Goal: Use online tool/utility: Utilize a website feature to perform a specific function

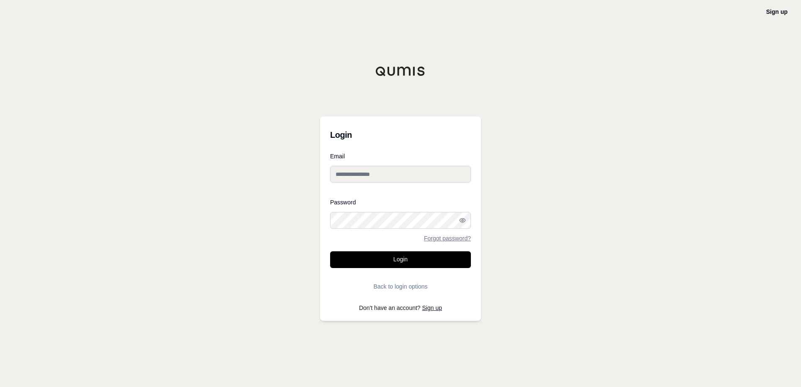
click at [186, 75] on div "Sign up Login Email Password Forgot password? Login Back to login options Don't…" at bounding box center [400, 193] width 801 height 387
click at [372, 175] on input "Email" at bounding box center [400, 174] width 141 height 17
type input "**********"
click at [330, 251] on button "Login" at bounding box center [400, 259] width 141 height 17
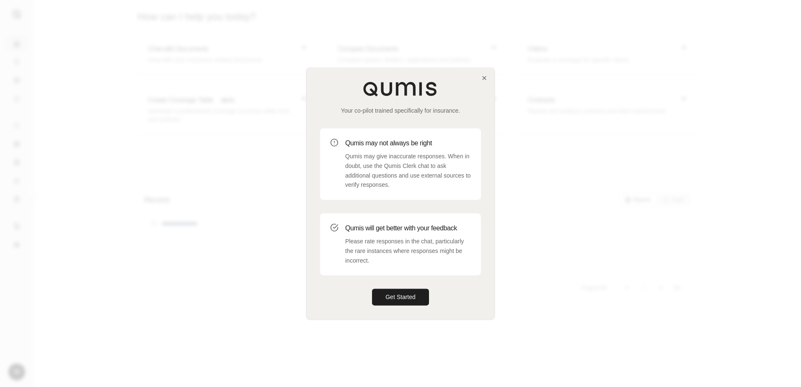
drag, startPoint x: 402, startPoint y: 297, endPoint x: 449, endPoint y: 289, distance: 47.6
click at [402, 297] on button "Get Started" at bounding box center [400, 297] width 57 height 17
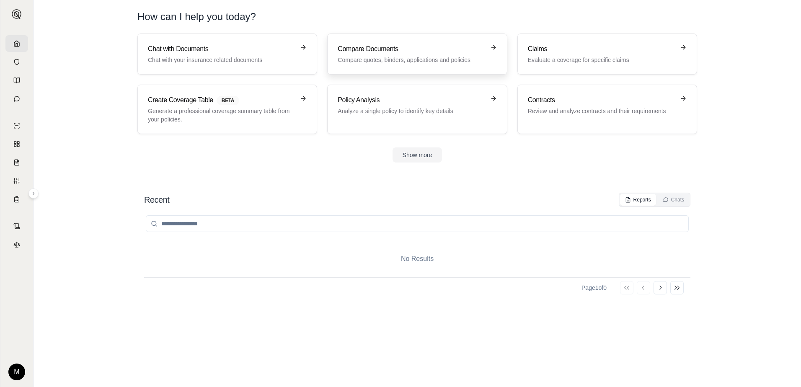
click at [399, 46] on h3 "Compare Documents" at bounding box center [411, 49] width 147 height 10
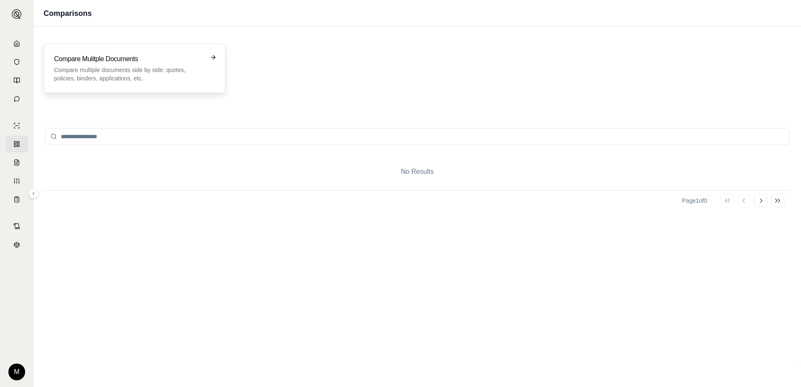
click at [206, 69] on div "Compare Mulitple Documents Compare multiple documents side by side: quotes, pol…" at bounding box center [134, 68] width 161 height 28
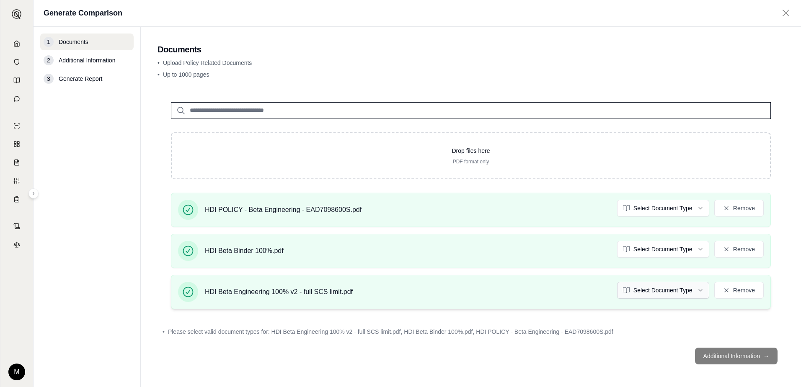
click at [672, 290] on html "M Generate Comparison 1 Documents 2 Additional Information 3 Generate Report Do…" at bounding box center [400, 193] width 801 height 387
click at [670, 251] on html "M Generate Comparison 1 Documents 2 Additional Information 3 Generate Report Do…" at bounding box center [400, 193] width 801 height 387
click at [667, 205] on html "Document type updated successfully M Generate Comparison 1 Documents 2 Addition…" at bounding box center [400, 193] width 801 height 387
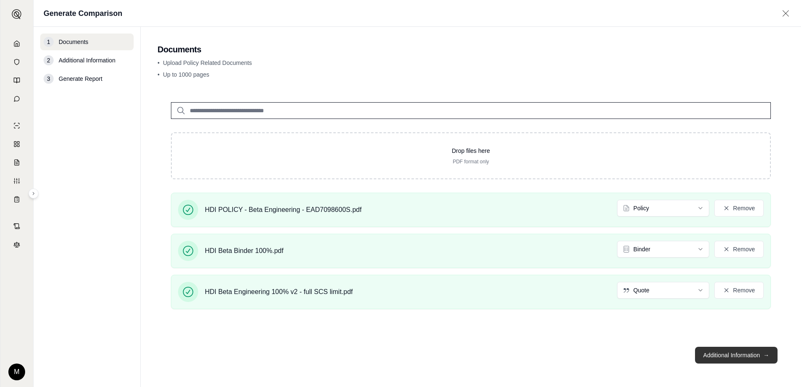
click at [719, 357] on button "Additional Information →" at bounding box center [736, 355] width 82 height 17
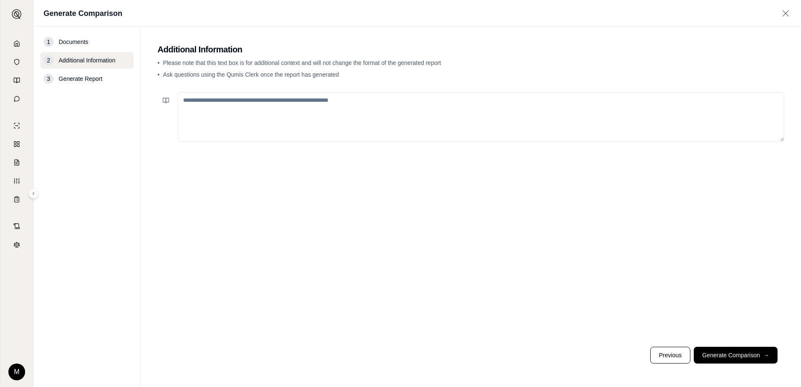
click at [314, 107] on textarea at bounding box center [481, 116] width 606 height 49
click at [727, 359] on button "Generate Comparison →" at bounding box center [735, 355] width 84 height 17
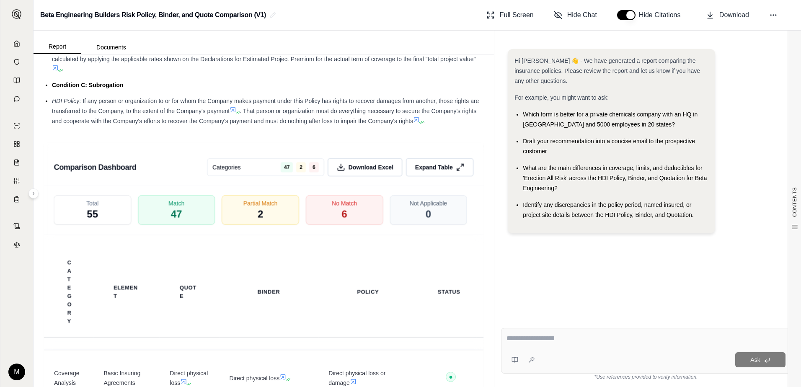
scroll to position [1395, 0]
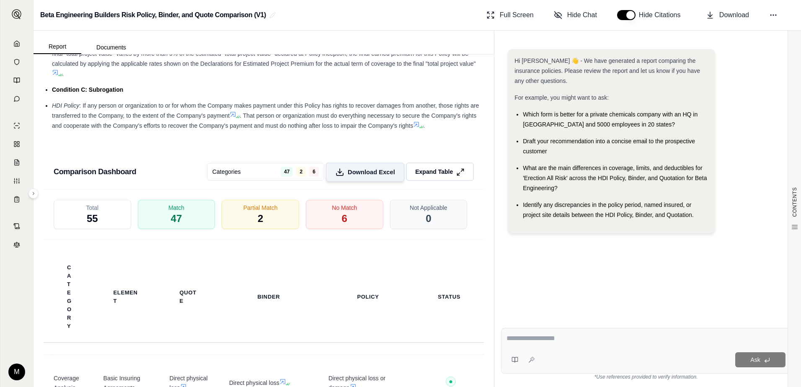
click at [370, 176] on span "Download Excel" at bounding box center [371, 172] width 47 height 9
